Goal: Ask a question

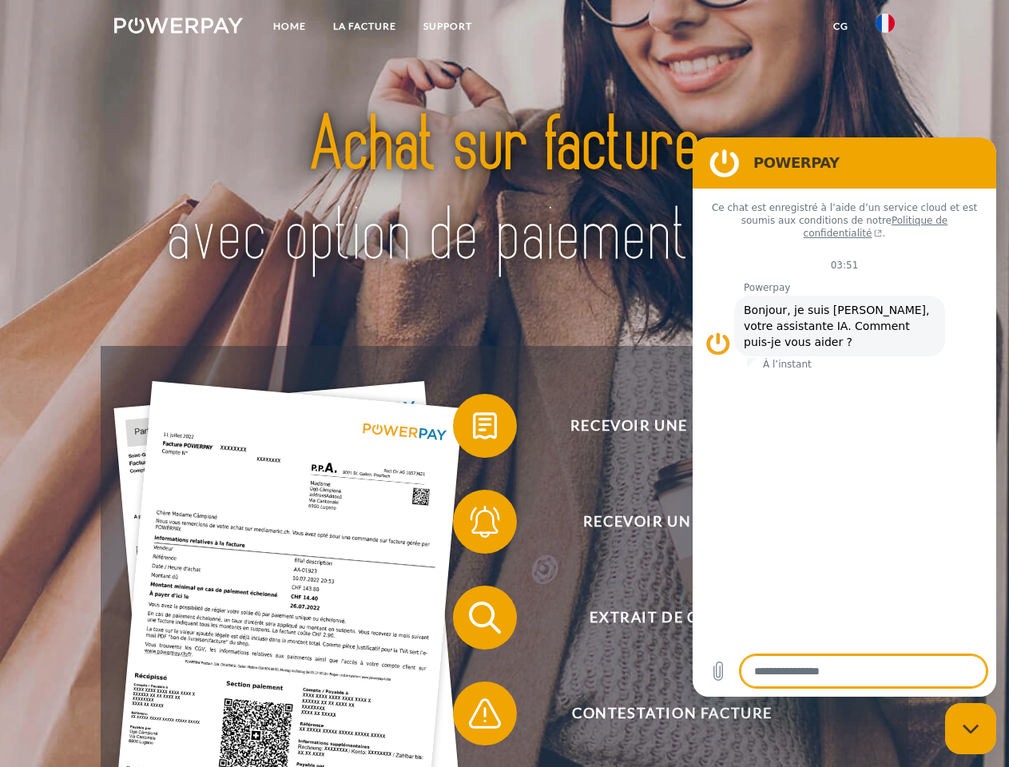
click at [178, 28] on img at bounding box center [178, 26] width 129 height 16
click at [885, 28] on img at bounding box center [885, 23] width 19 height 19
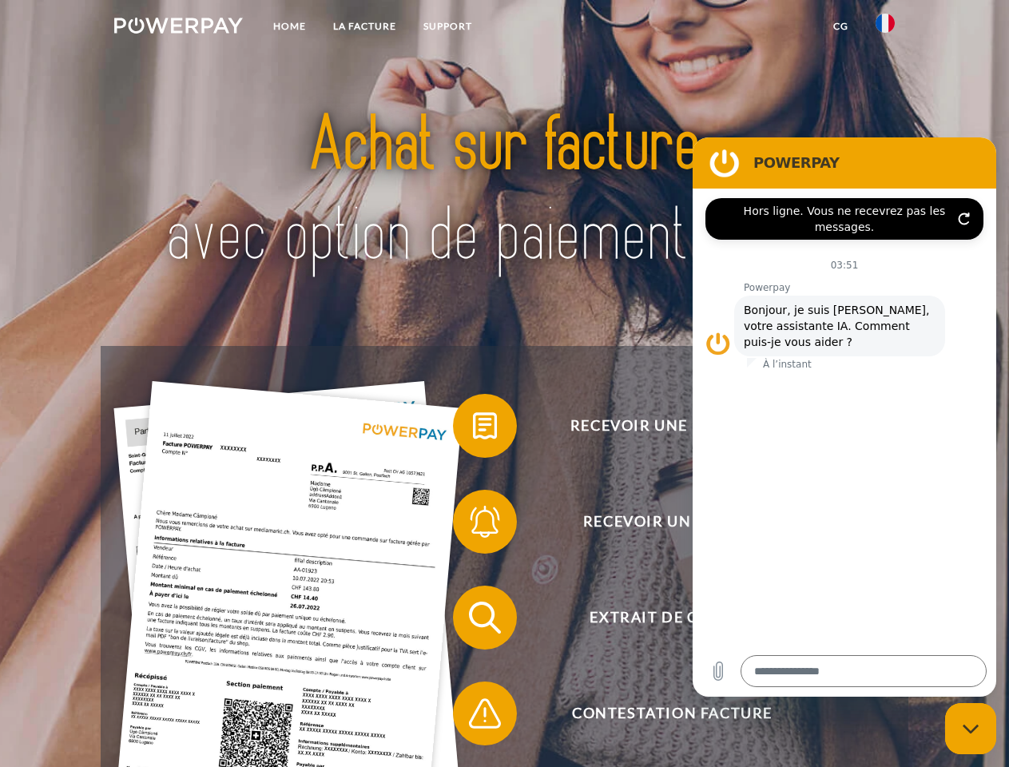
click at [841, 26] on link "CG" at bounding box center [841, 26] width 42 height 29
click at [473, 429] on span at bounding box center [461, 426] width 80 height 80
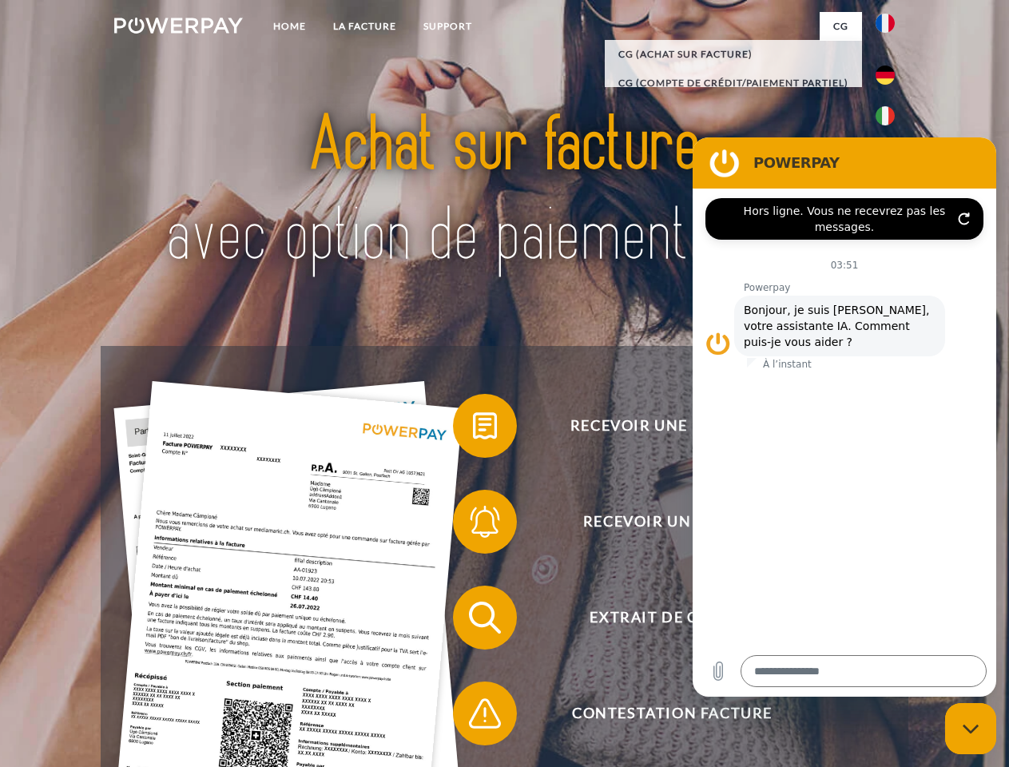
click at [473, 525] on span at bounding box center [461, 522] width 80 height 80
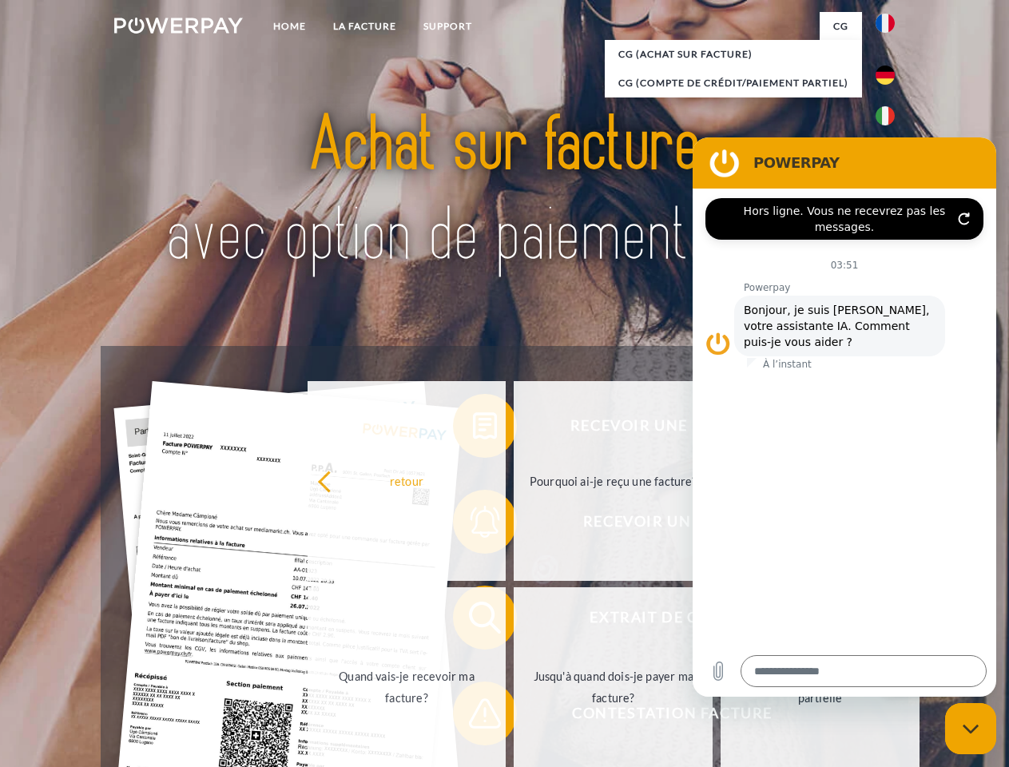
click at [514, 621] on link "Jusqu'à quand dois-je payer ma facture?" at bounding box center [613, 687] width 199 height 200
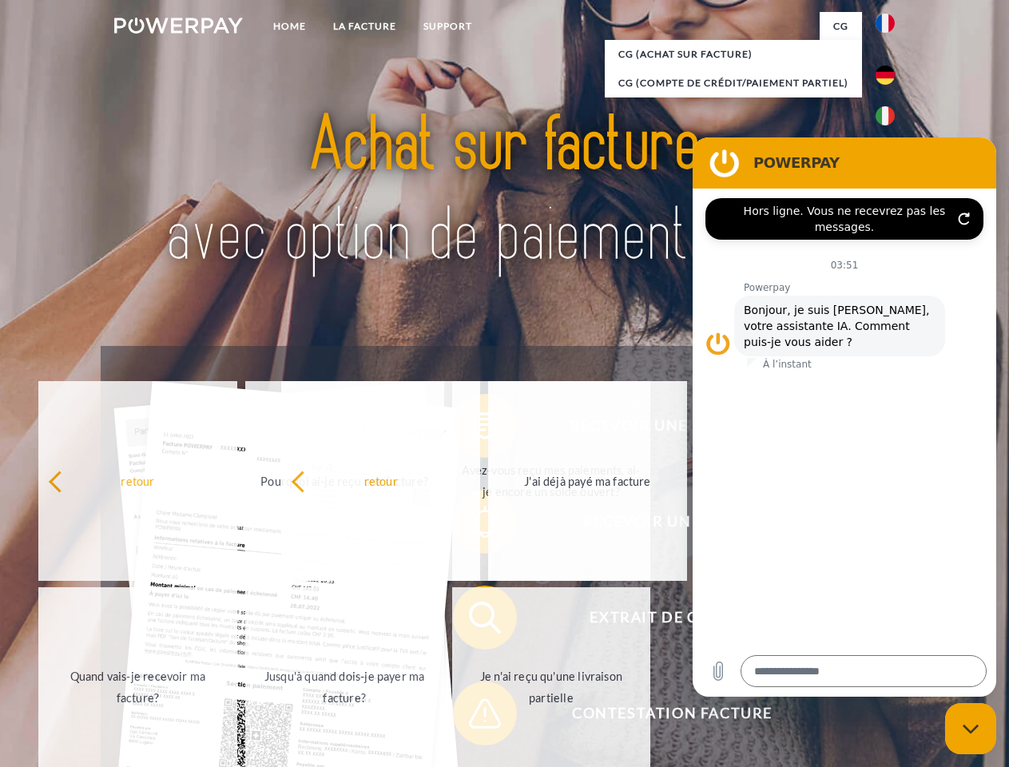
click at [473, 717] on span at bounding box center [461, 714] width 80 height 80
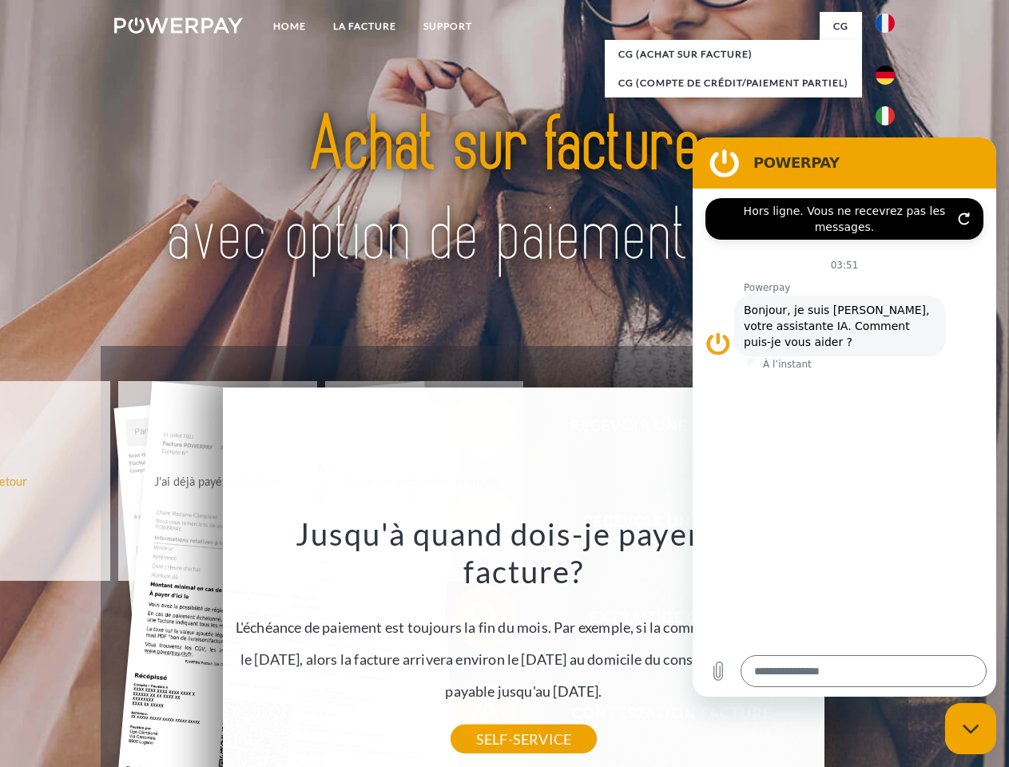
click at [971, 729] on icon "Fermer la fenêtre de messagerie" at bounding box center [971, 729] width 17 height 10
type textarea "*"
